Goal: Information Seeking & Learning: Learn about a topic

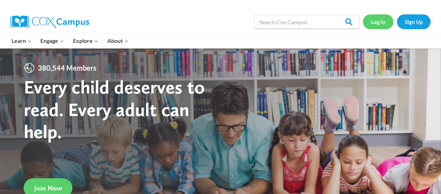
click at [381, 25] on link "Log In" at bounding box center [378, 21] width 31 height 14
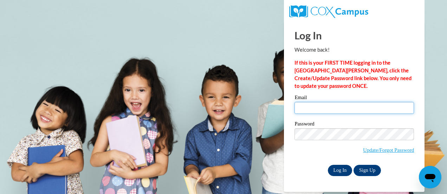
type input "[EMAIL_ADDRESS][PERSON_NAME][DOMAIN_NAME]"
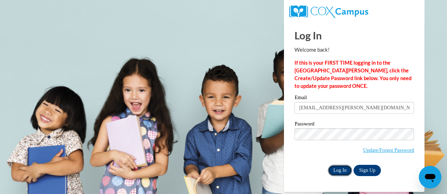
click at [343, 174] on input "Log In" at bounding box center [340, 170] width 25 height 11
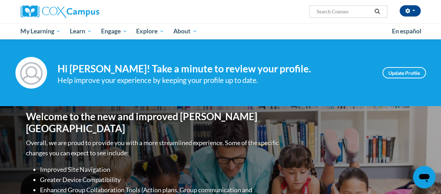
click at [236, 43] on div "Your profile Hi Amber Mack! Take a minute to review your profile. Help improve …" at bounding box center [220, 72] width 441 height 67
click at [339, 13] on input "Search..." at bounding box center [344, 11] width 56 height 8
type input "phonics framework"
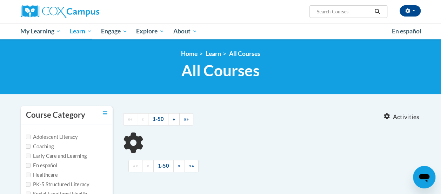
type input "phonics framework"
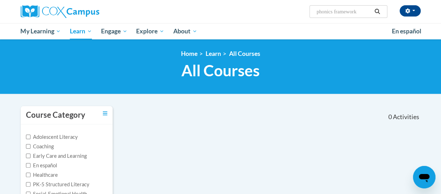
drag, startPoint x: 365, startPoint y: 14, endPoint x: 316, endPoint y: 18, distance: 49.0
click at [316, 18] on div "[PERSON_NAME] ([GEOGRAPHIC_DATA]/New_York UTC-04:00) My Profile Inbox My Transc…" at bounding box center [220, 11] width 411 height 23
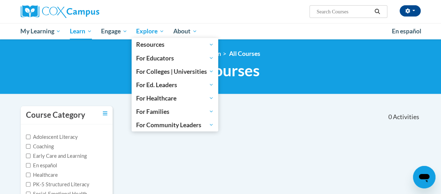
click at [159, 29] on span "Explore" at bounding box center [150, 31] width 28 height 8
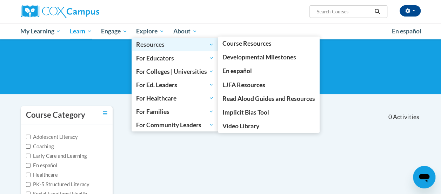
click at [161, 45] on span "Resources" at bounding box center [175, 44] width 78 height 8
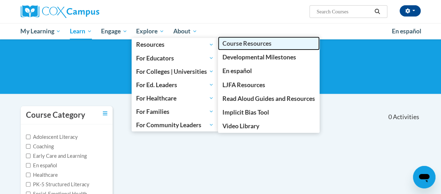
click at [244, 44] on span "Course Resources" at bounding box center [247, 43] width 49 height 7
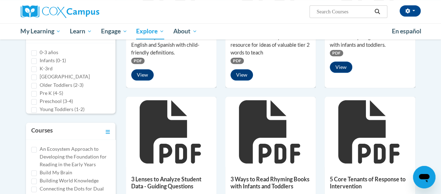
scroll to position [176, 0]
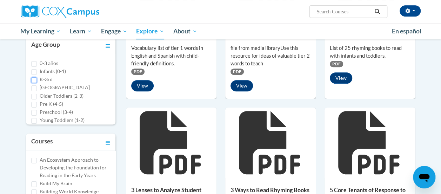
click at [33, 79] on input "K-3rd" at bounding box center [34, 80] width 6 height 6
checkbox input "true"
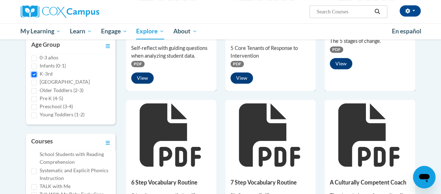
scroll to position [430, 0]
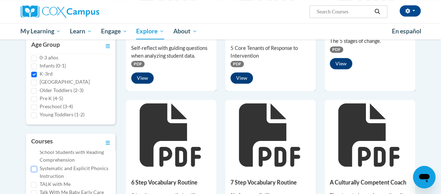
click at [35, 172] on input "Systematic and Explicit Phonics Instruction" at bounding box center [34, 169] width 6 height 6
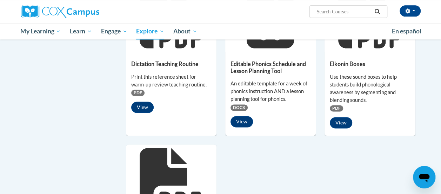
scroll to position [421, 0]
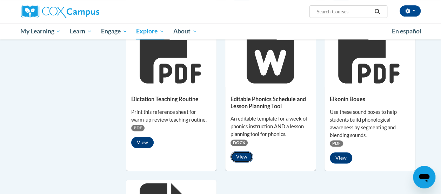
click at [244, 156] on button "View" at bounding box center [242, 156] width 22 height 11
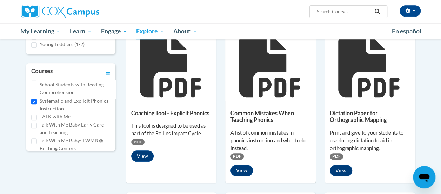
scroll to position [421, 0]
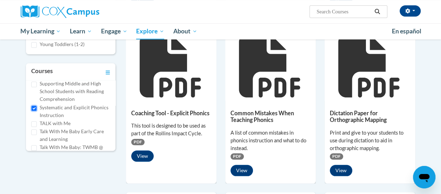
click at [35, 111] on input "Systematic and Explicit Phonics Instruction" at bounding box center [34, 108] width 6 height 6
checkbox input "false"
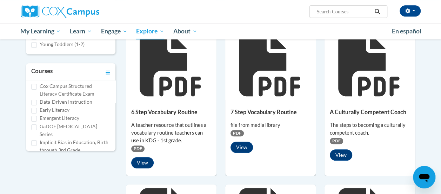
scroll to position [70, 0]
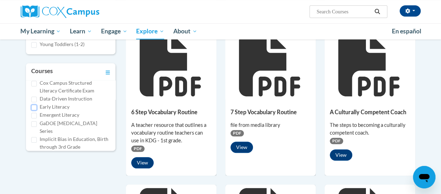
click at [32, 110] on input "Early Literacy" at bounding box center [34, 108] width 6 height 6
checkbox input "true"
